Goal: Navigation & Orientation: Find specific page/section

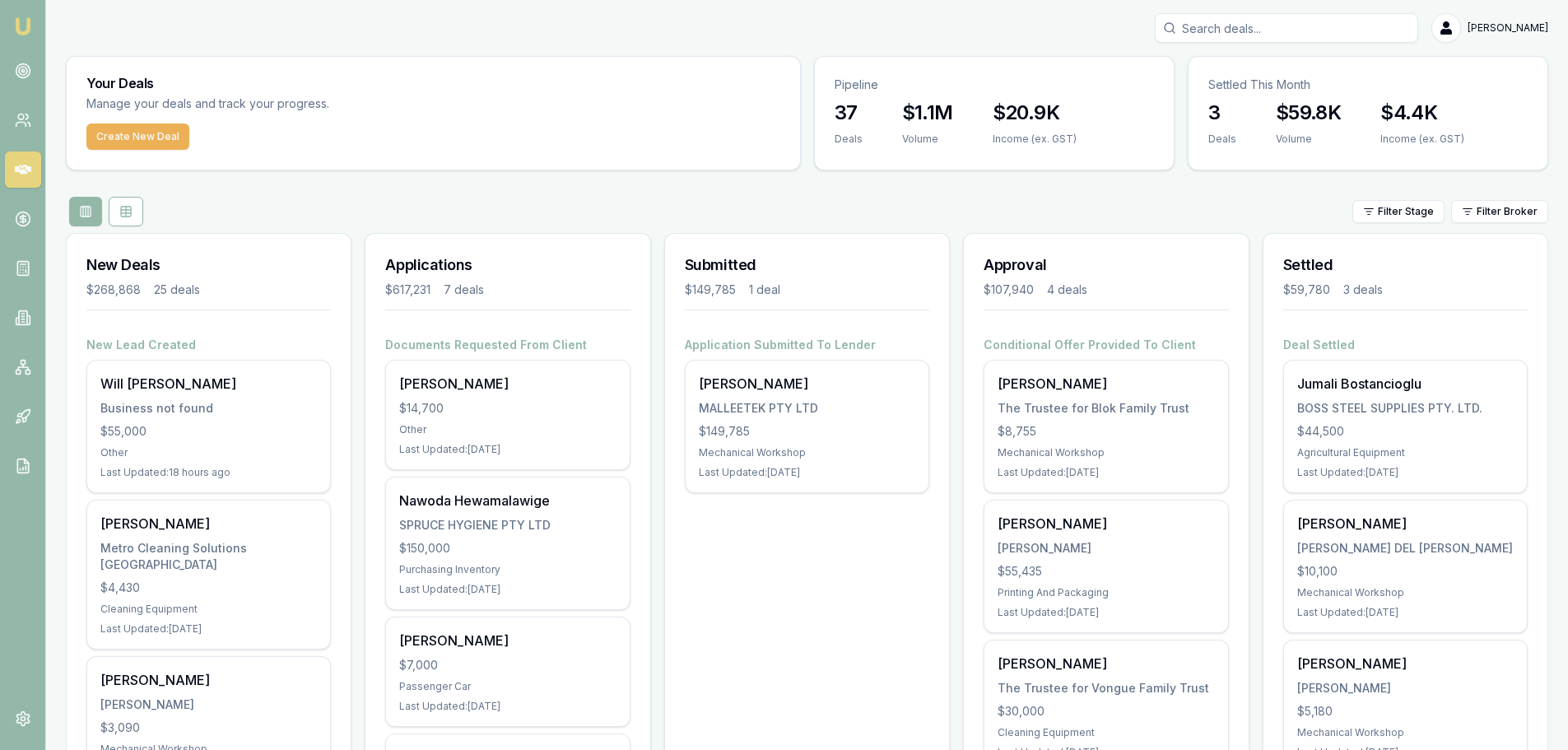
click at [434, 212] on div "Filter Stage Filter Broker" at bounding box center [806, 211] width 1482 height 30
click at [20, 74] on icon at bounding box center [23, 71] width 16 height 16
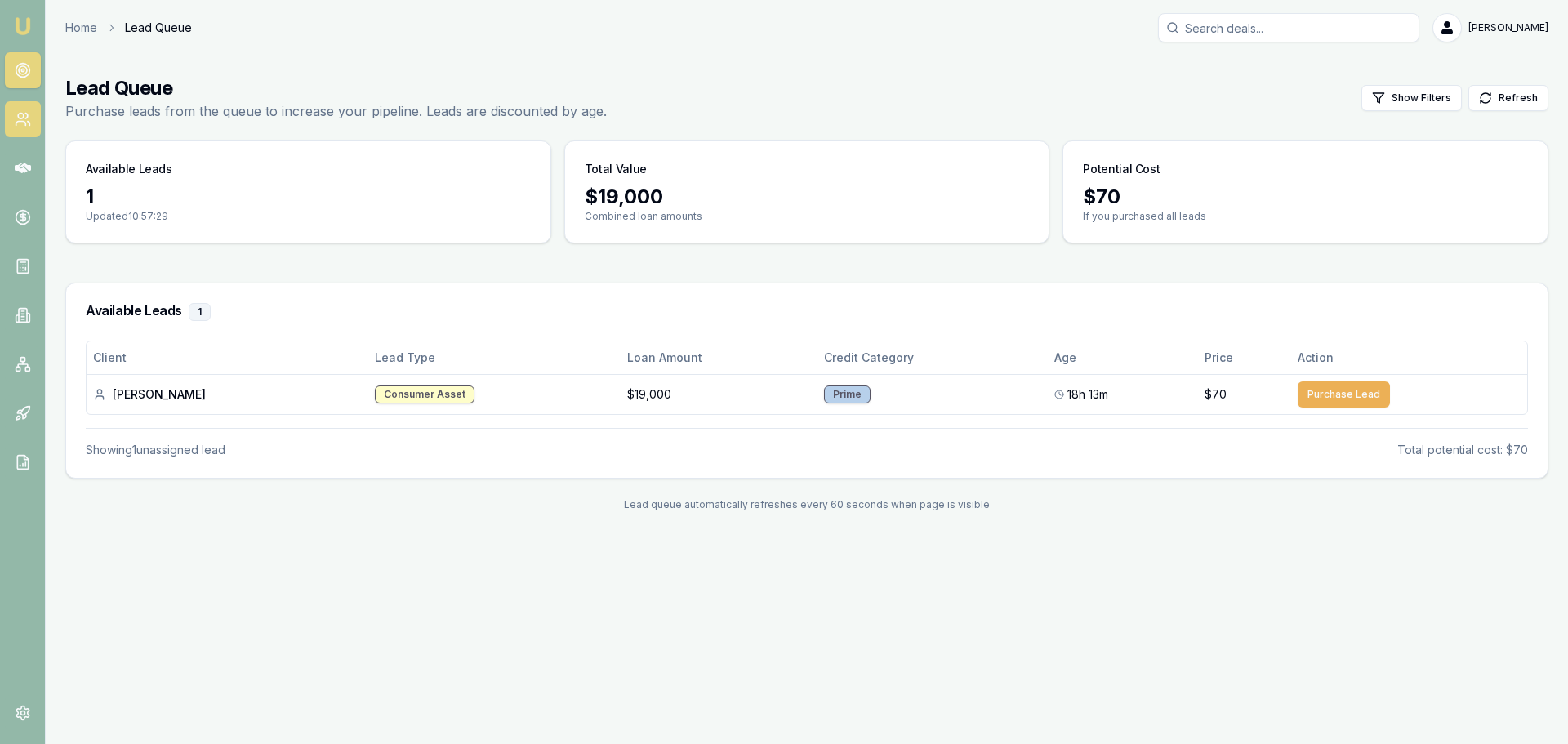
click at [16, 117] on icon at bounding box center [23, 119] width 16 height 16
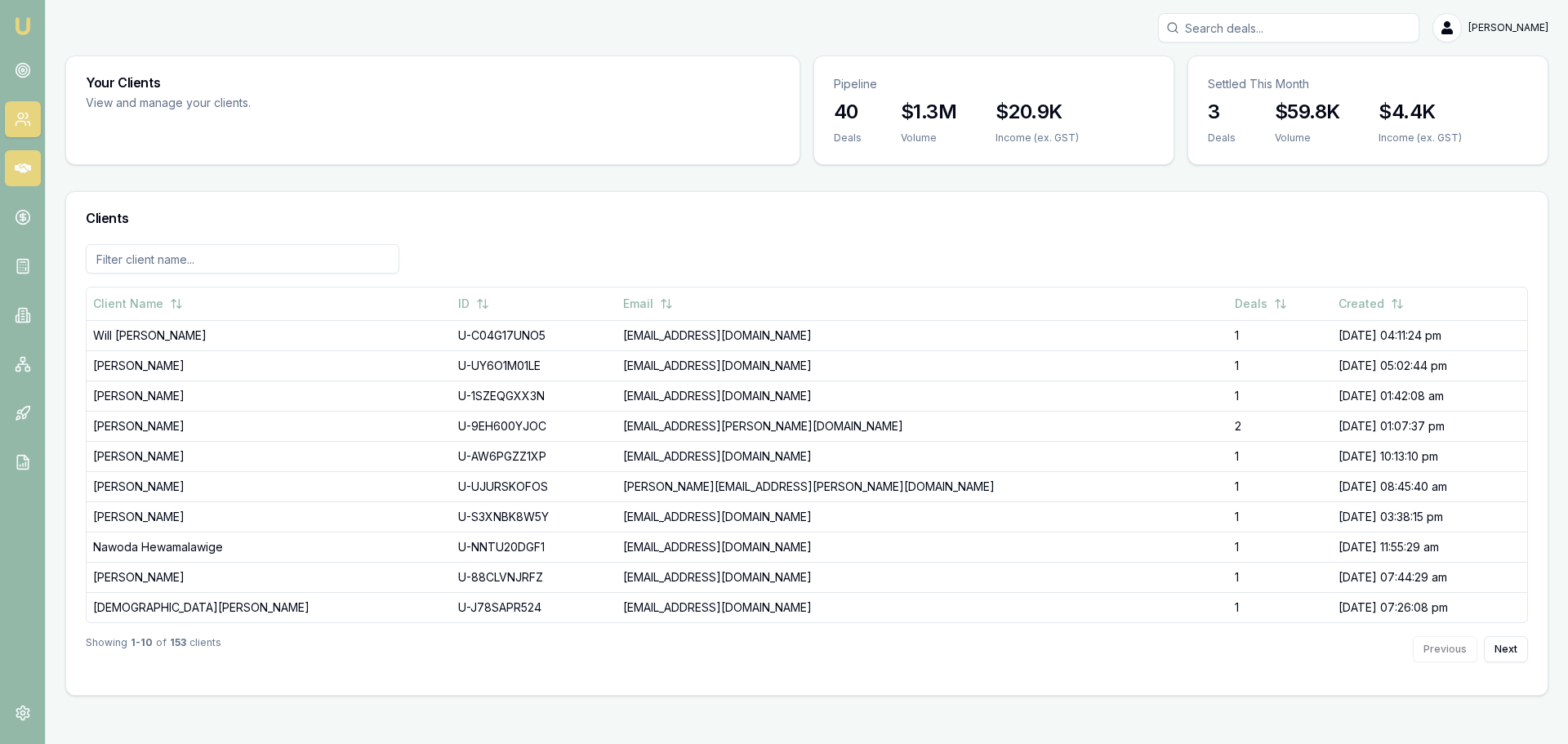
click at [28, 170] on icon at bounding box center [23, 167] width 16 height 10
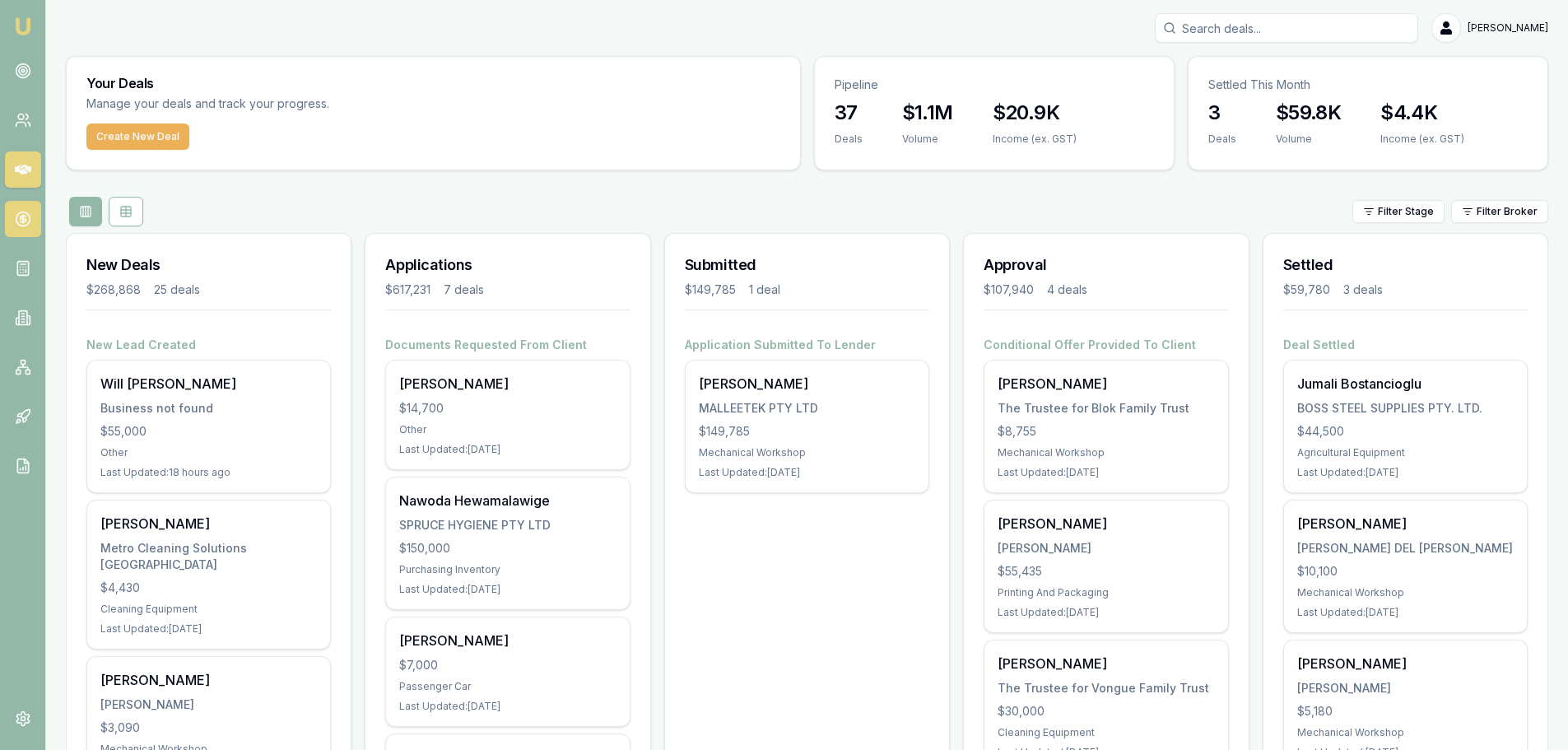
click at [15, 216] on icon at bounding box center [23, 219] width 16 height 16
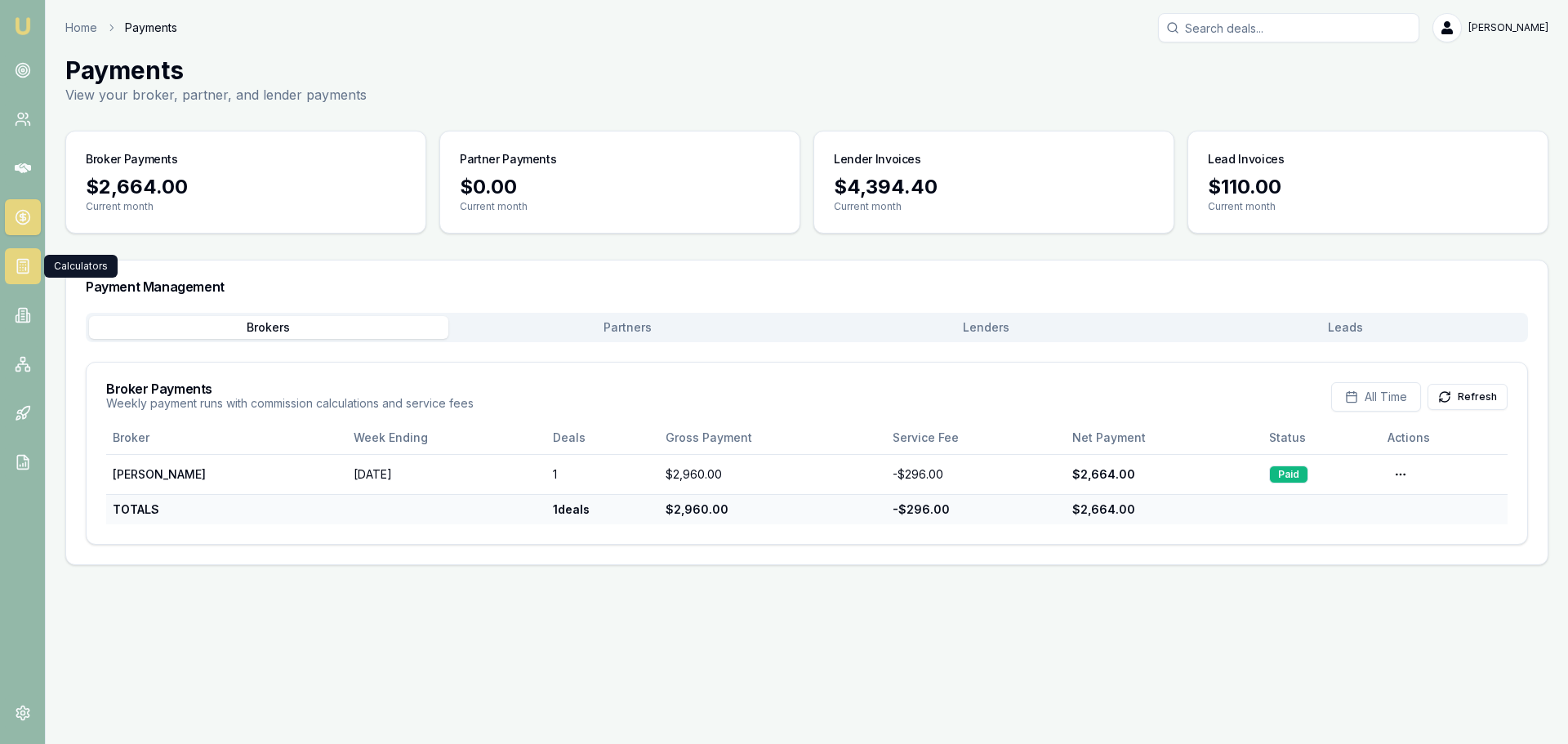
click at [18, 260] on rect at bounding box center [22, 267] width 11 height 14
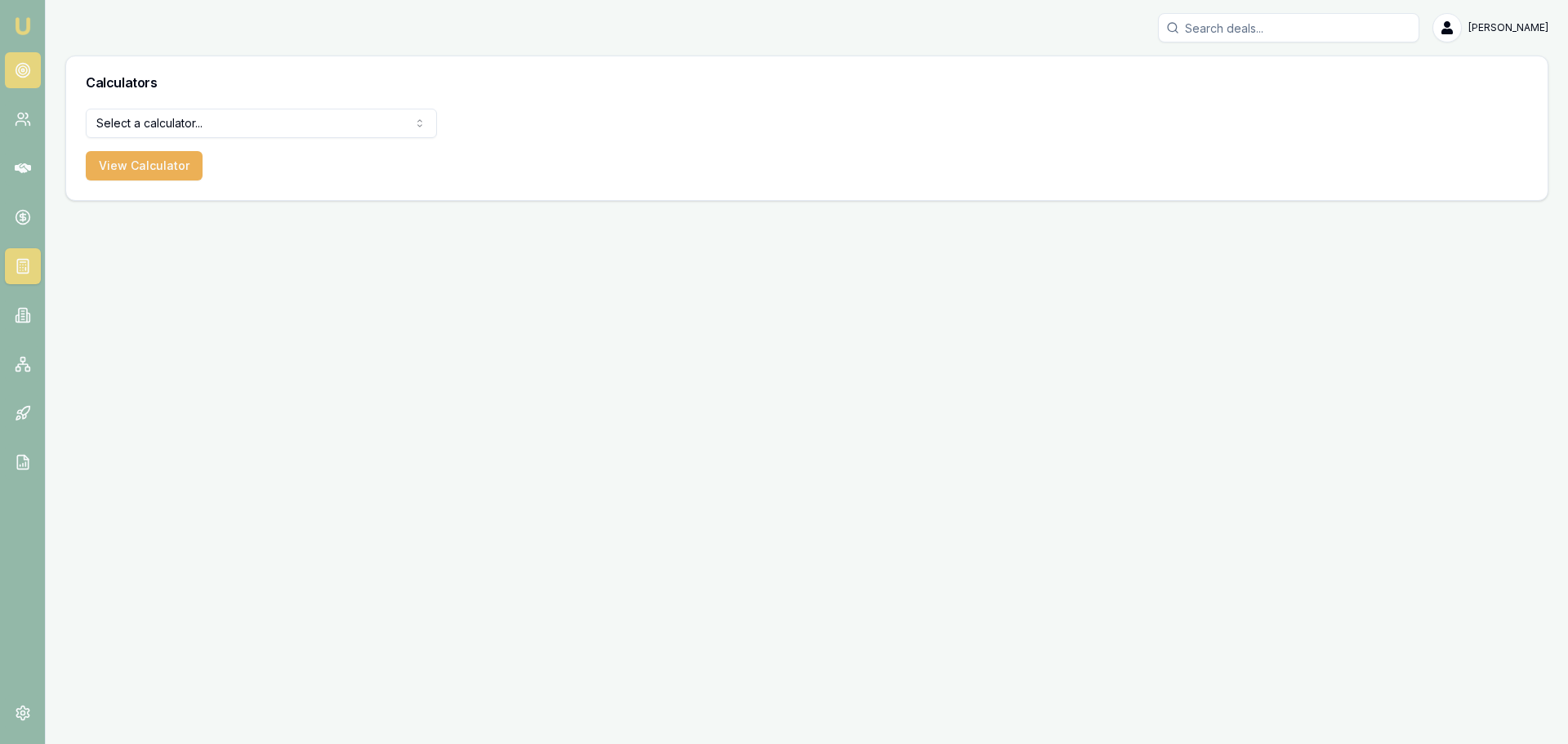
click at [12, 61] on link at bounding box center [23, 70] width 36 height 36
